Goal: Information Seeking & Learning: Learn about a topic

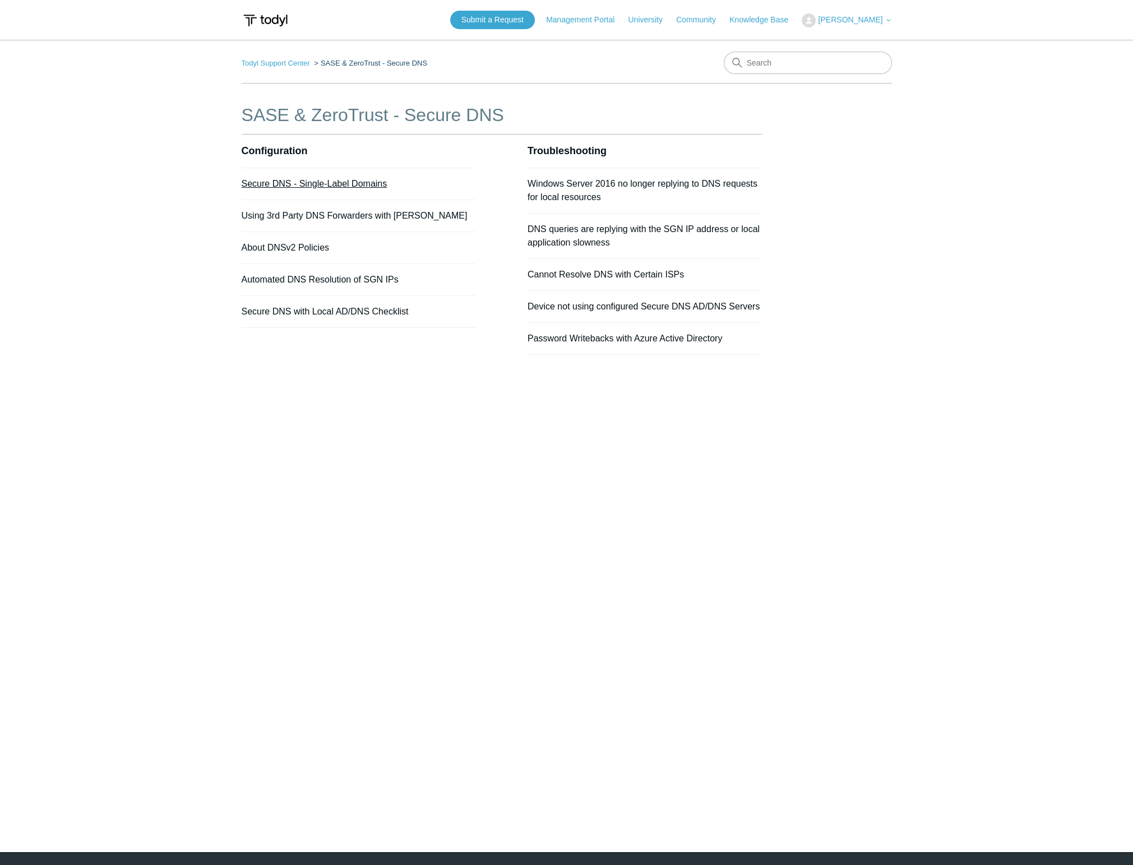
click at [291, 181] on link "Secure DNS - Single-Label Domains" at bounding box center [315, 184] width 146 height 10
click at [284, 244] on link "About DNSv2 Policies" at bounding box center [286, 248] width 88 height 10
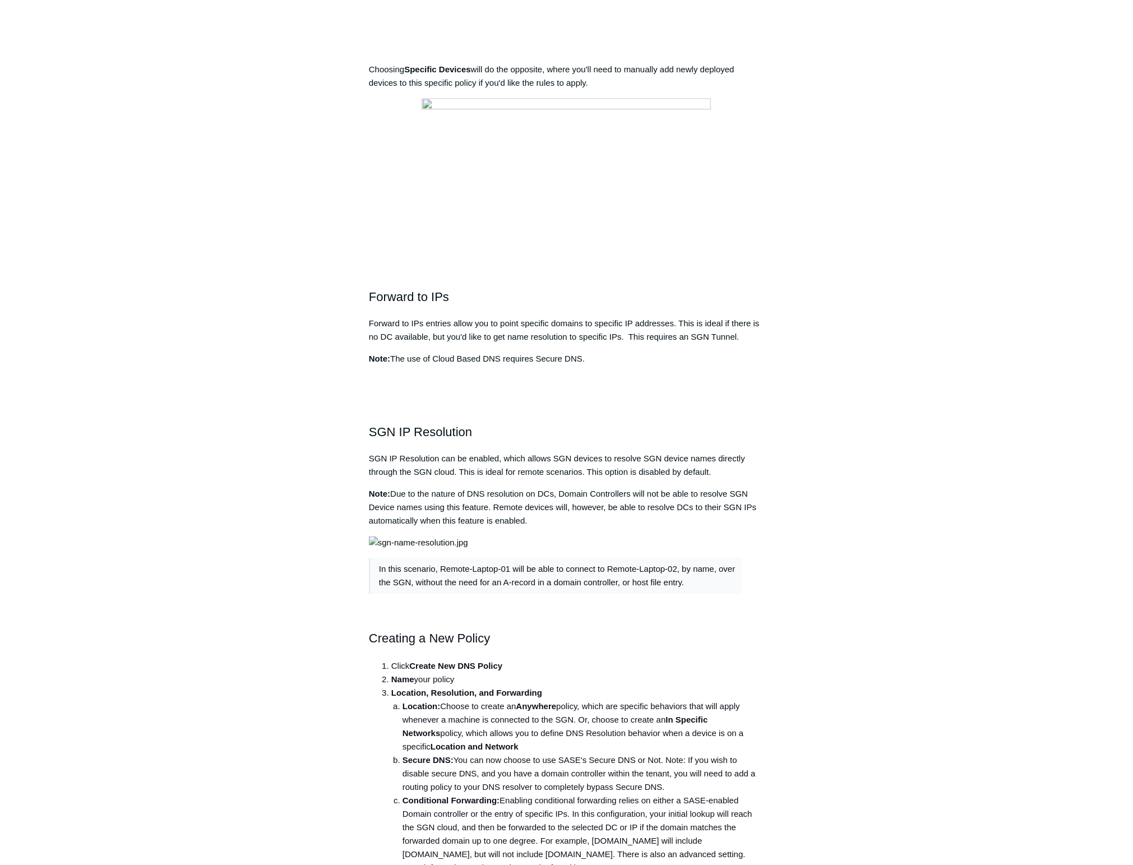
scroll to position [1682, 0]
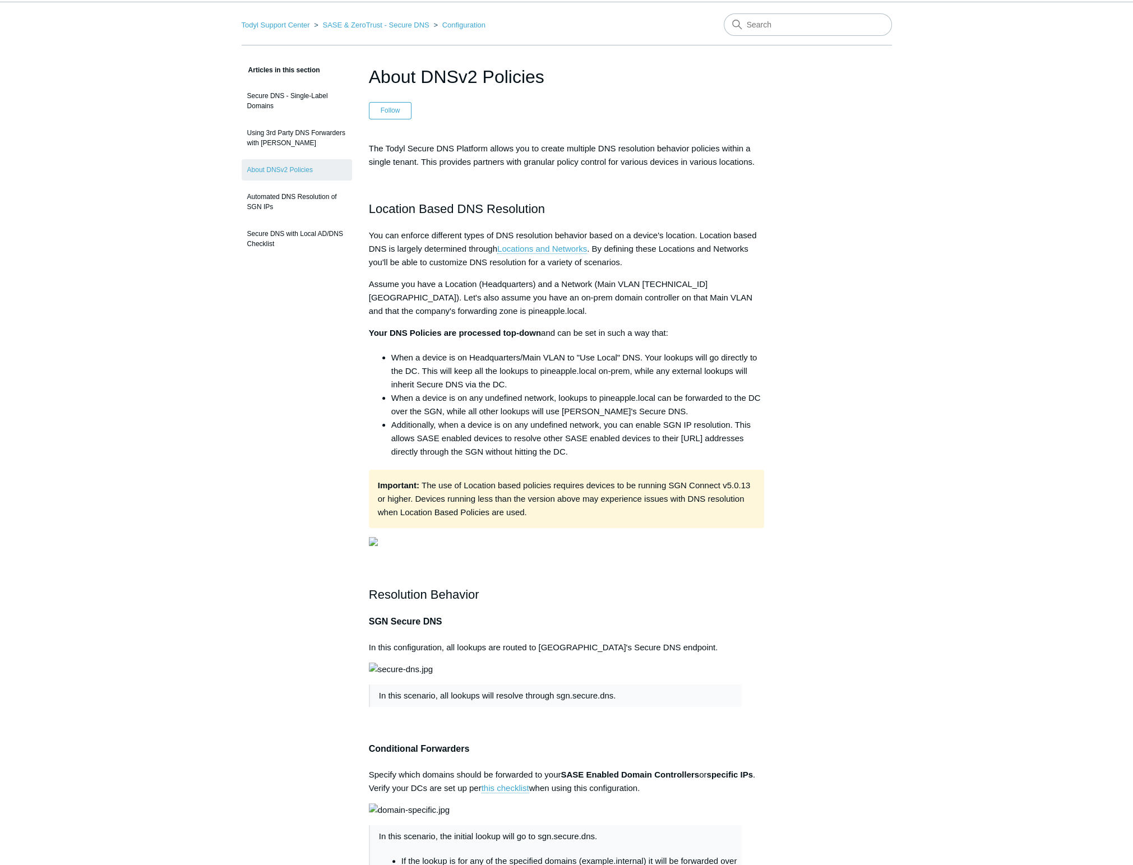
scroll to position [0, 0]
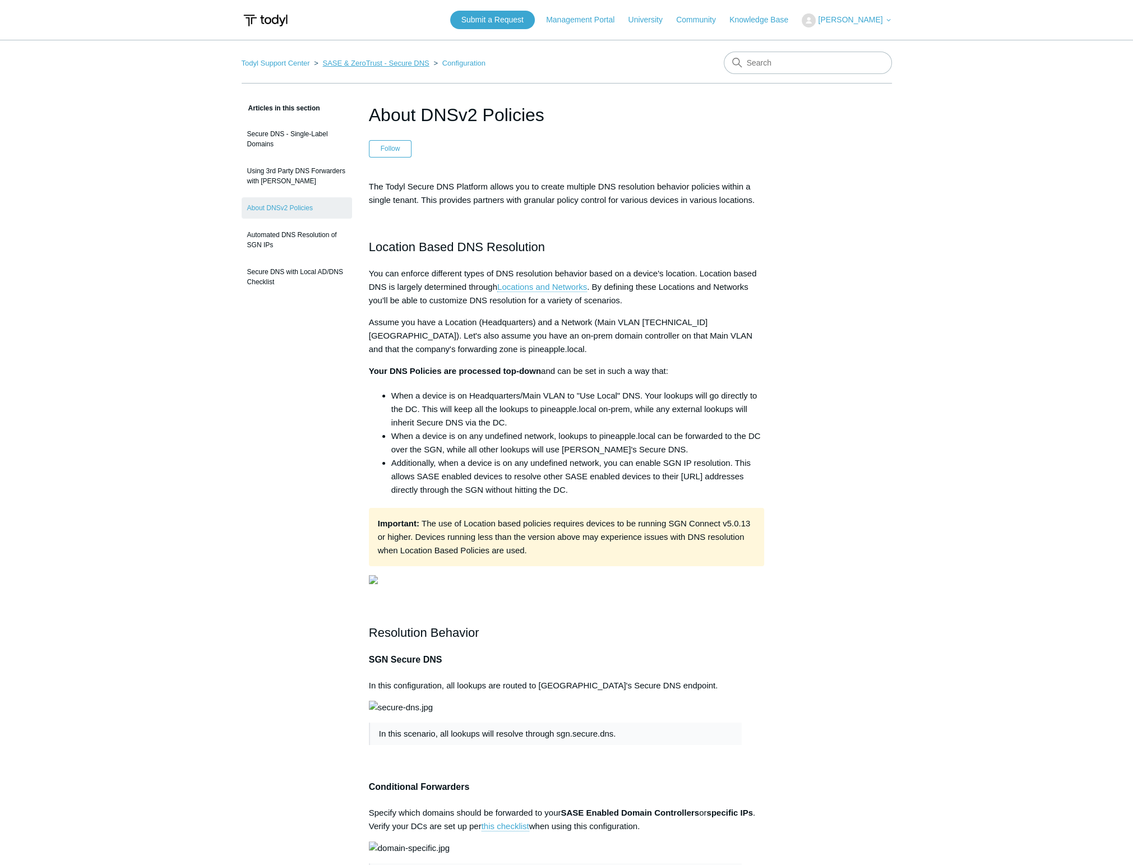
click at [351, 63] on link "SASE & ZeroTrust - Secure DNS" at bounding box center [375, 63] width 107 height 8
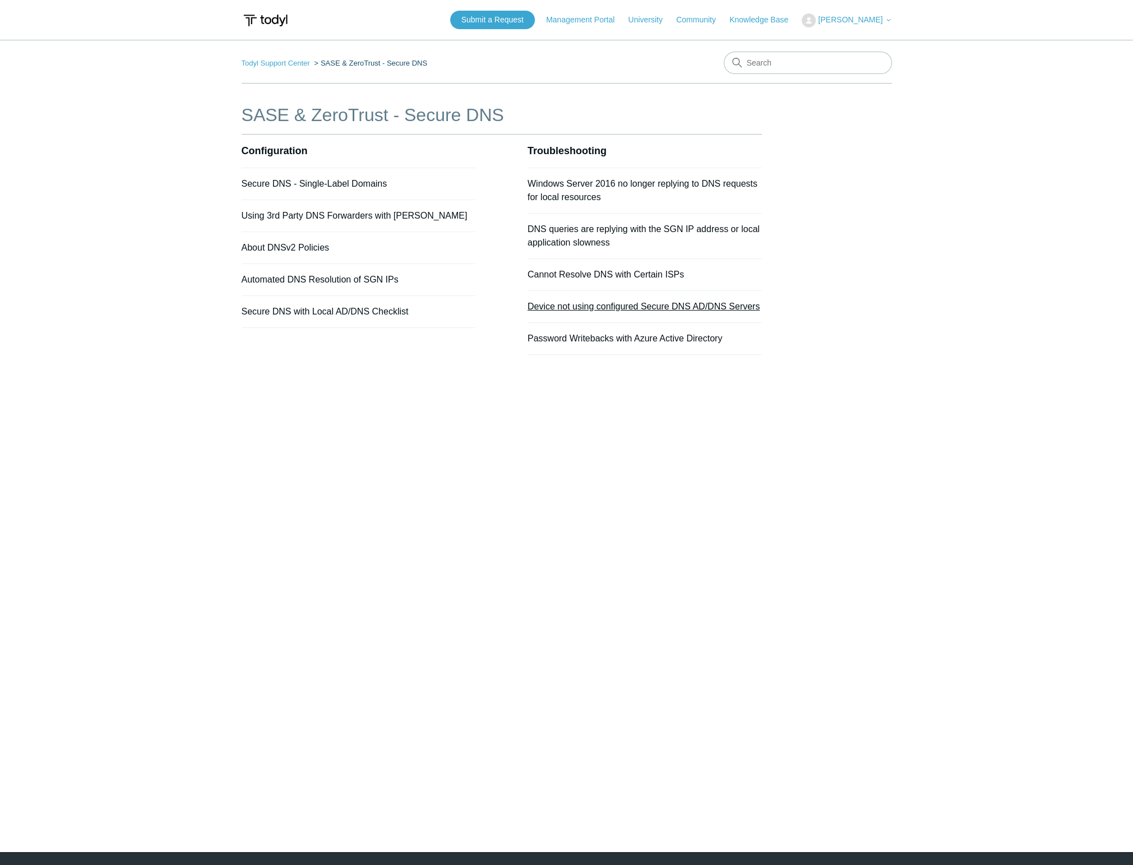
click at [556, 302] on link "Device not using configured Secure DNS AD/DNS Servers" at bounding box center [643, 307] width 232 height 10
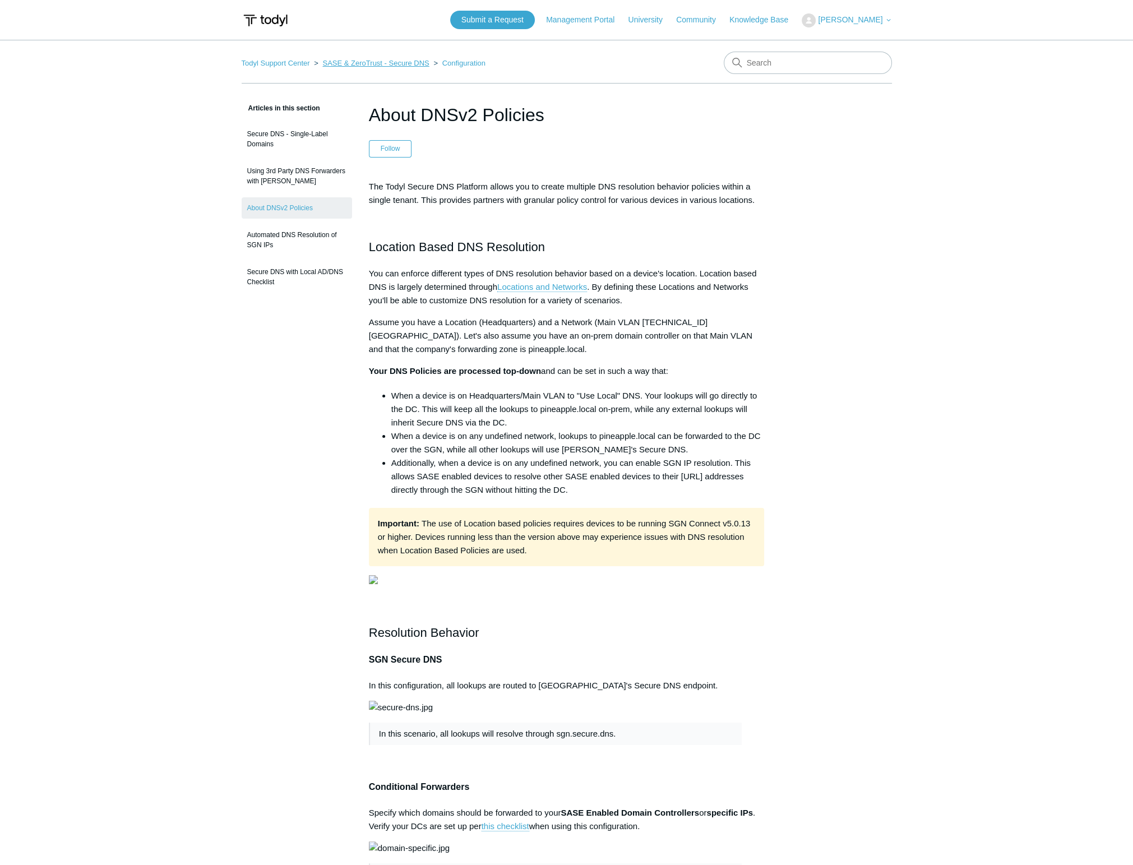
click at [322, 61] on link "SASE & ZeroTrust - Secure DNS" at bounding box center [375, 63] width 107 height 8
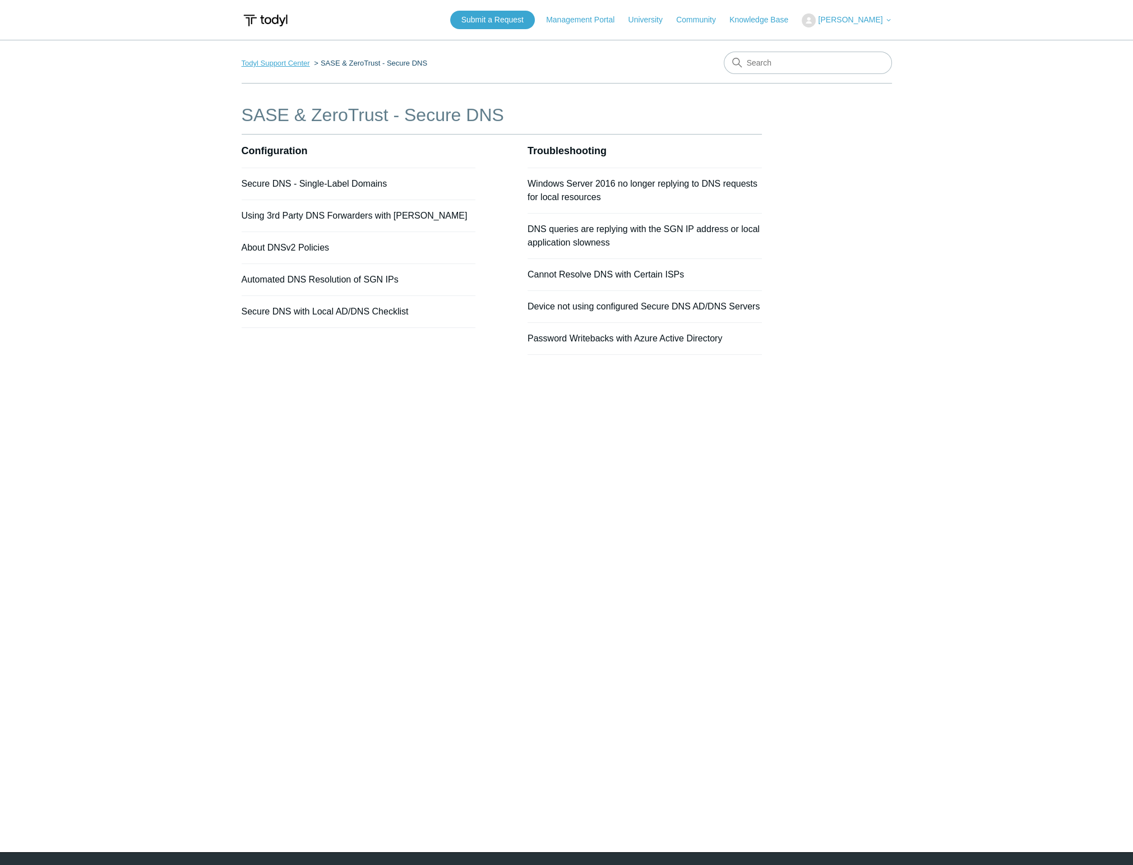
click at [291, 61] on link "Todyl Support Center" at bounding box center [276, 63] width 68 height 8
